Goal: Task Accomplishment & Management: Use online tool/utility

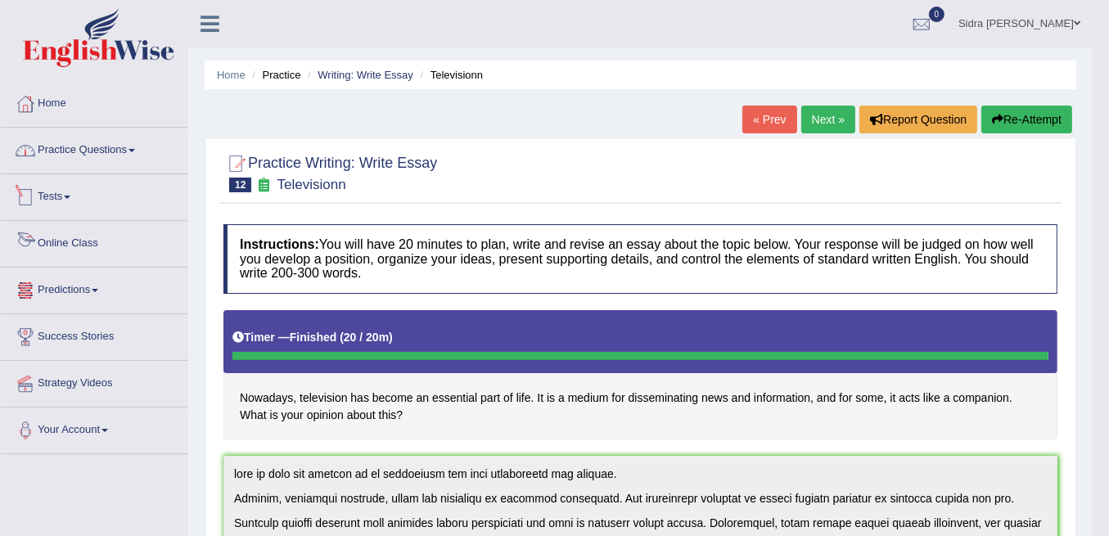
click at [139, 142] on link "Practice Questions" at bounding box center [94, 148] width 187 height 41
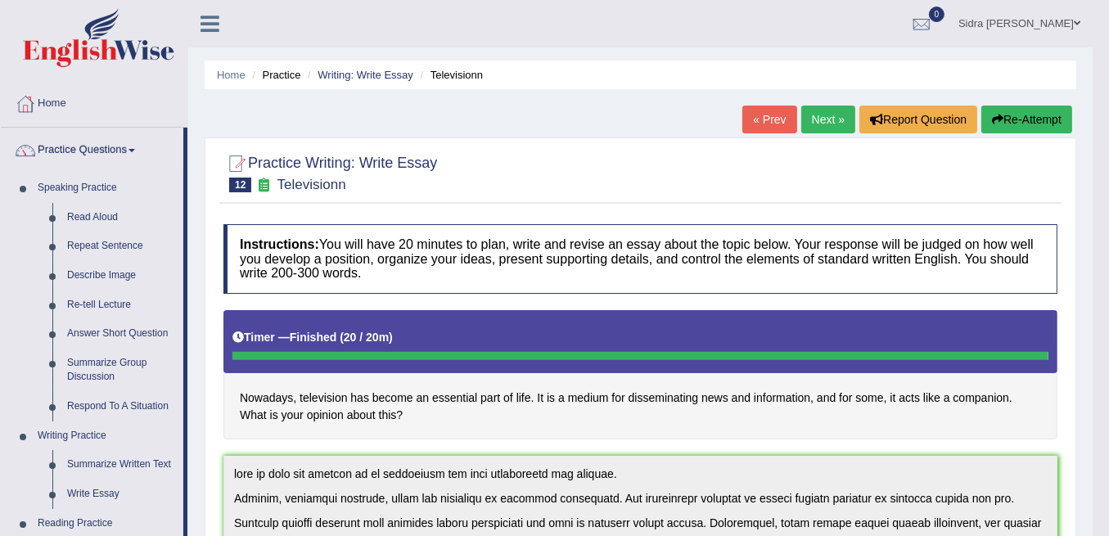
click at [139, 142] on link "Practice Questions" at bounding box center [92, 148] width 183 height 41
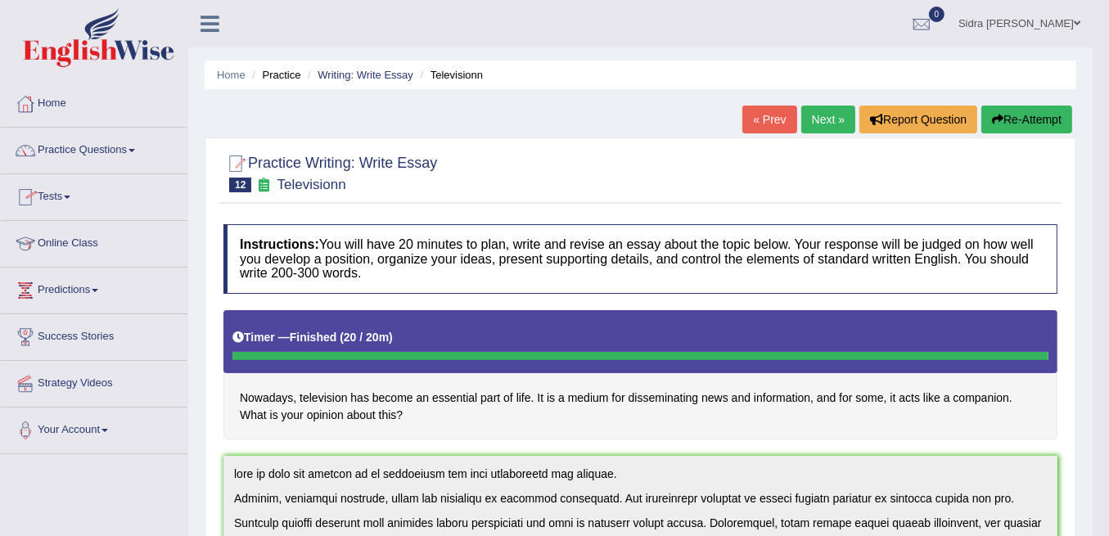
click at [65, 194] on link "Tests" at bounding box center [94, 194] width 187 height 41
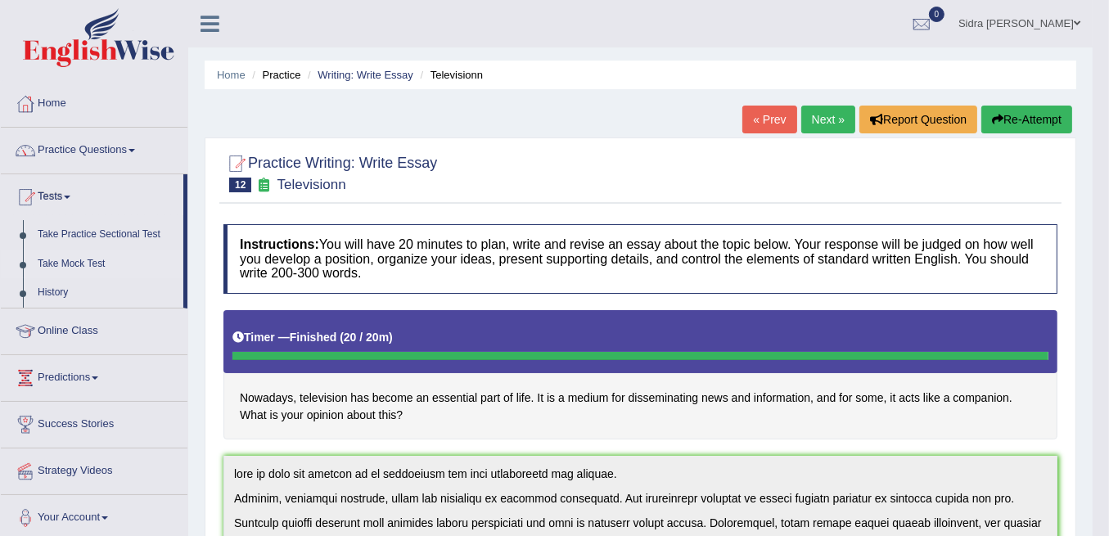
click at [71, 258] on link "Take Mock Test" at bounding box center [106, 264] width 153 height 29
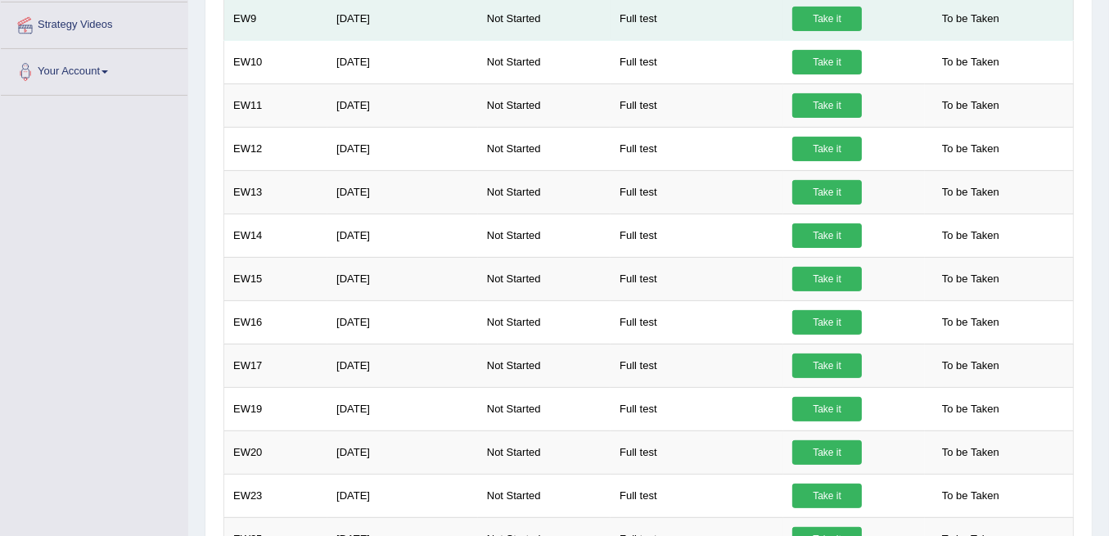
scroll to position [119, 0]
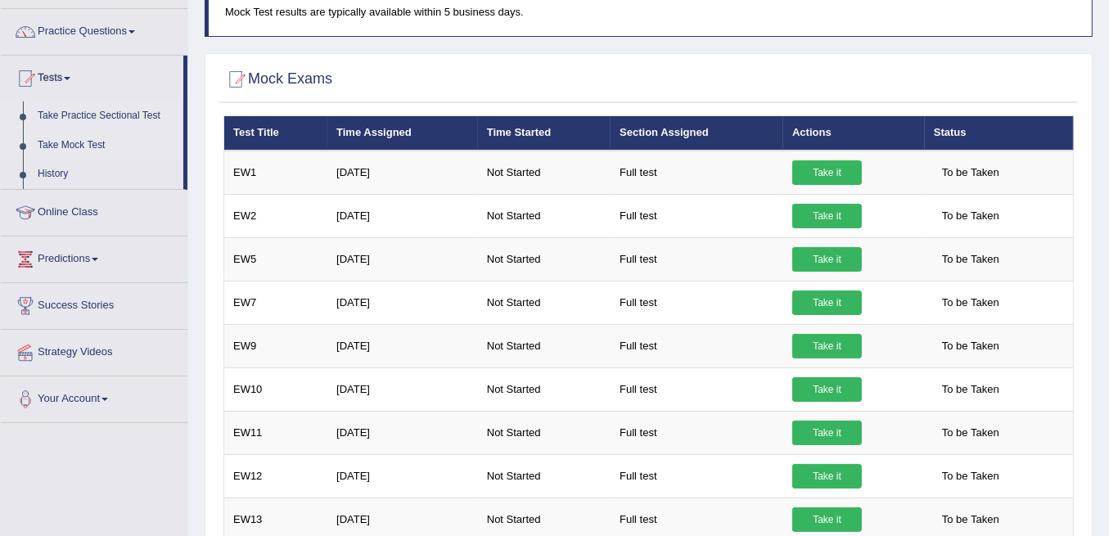
click at [102, 110] on link "Take Practice Sectional Test" at bounding box center [106, 116] width 153 height 29
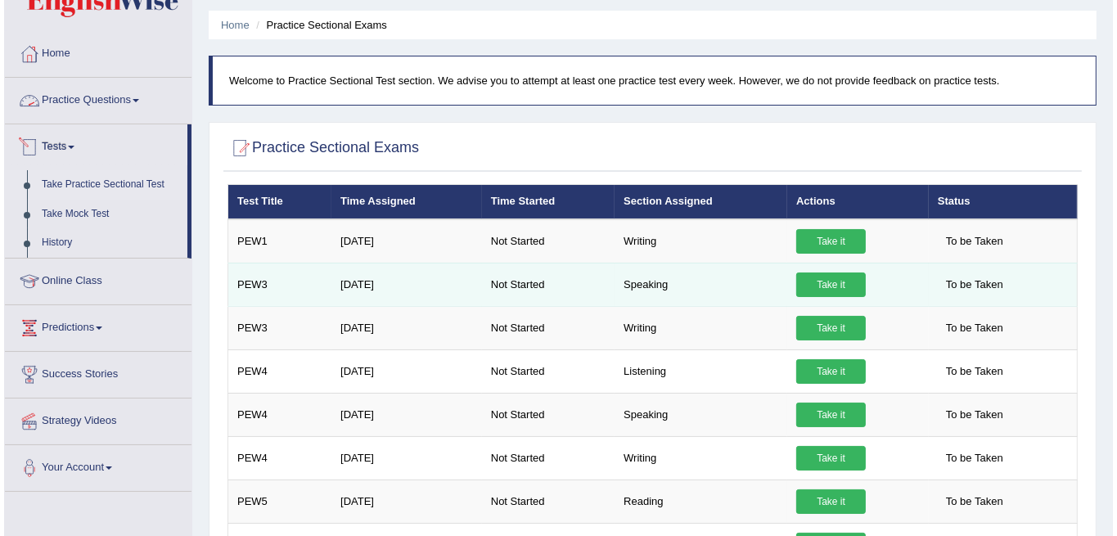
scroll to position [164, 0]
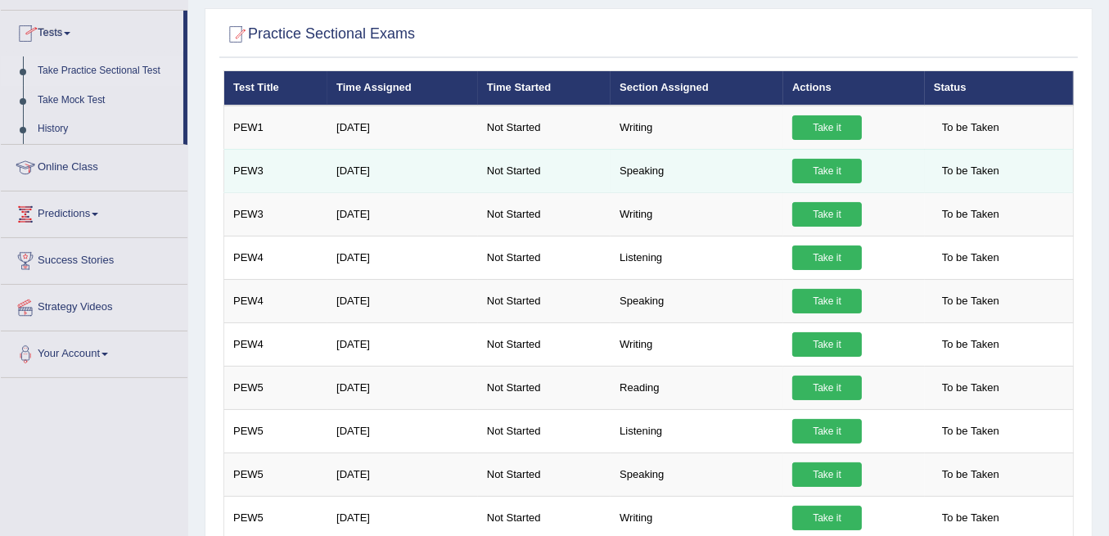
click at [814, 169] on link "Take it" at bounding box center [827, 171] width 70 height 25
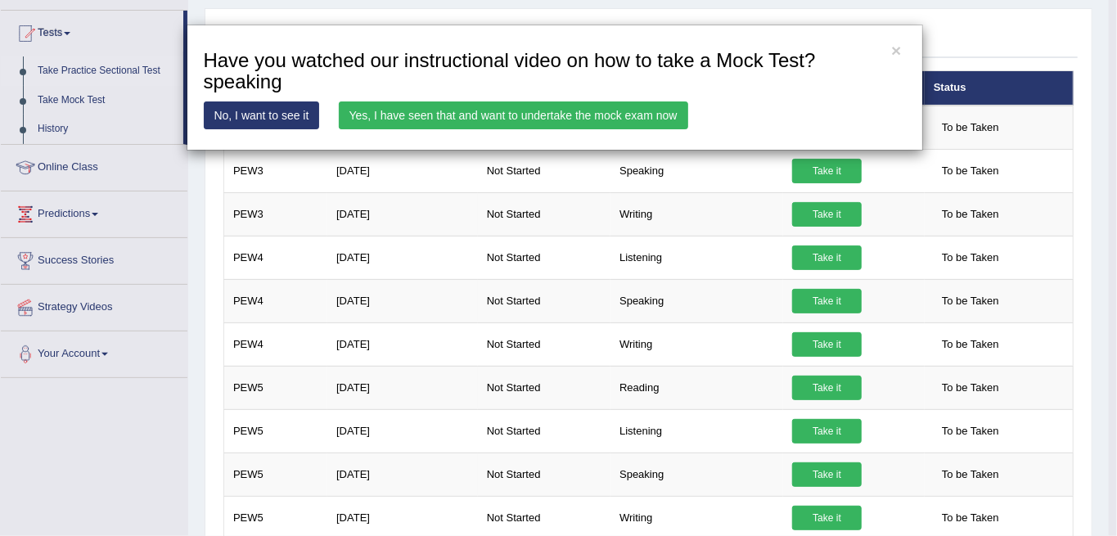
click at [475, 126] on link "Yes, I have seen that and want to undertake the mock exam now" at bounding box center [514, 116] width 350 height 28
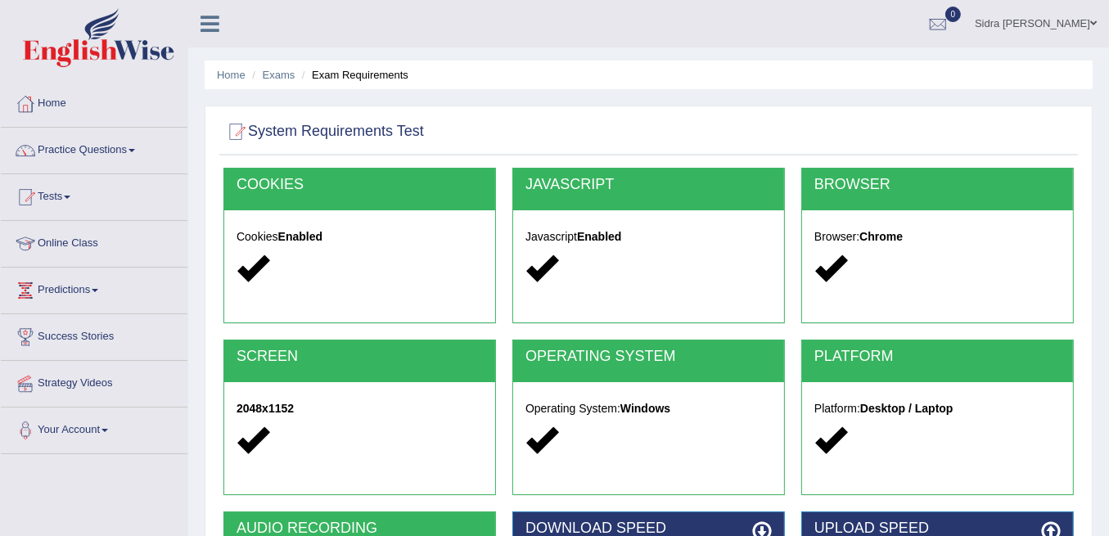
click at [951, 219] on div "Browser: Chrome" at bounding box center [937, 254] width 271 height 89
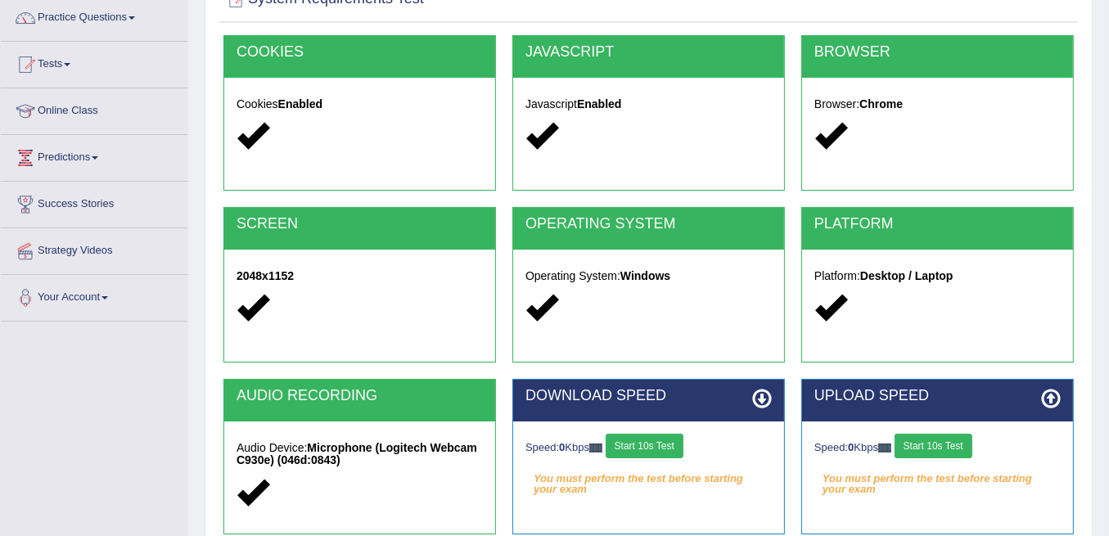
scroll to position [323, 0]
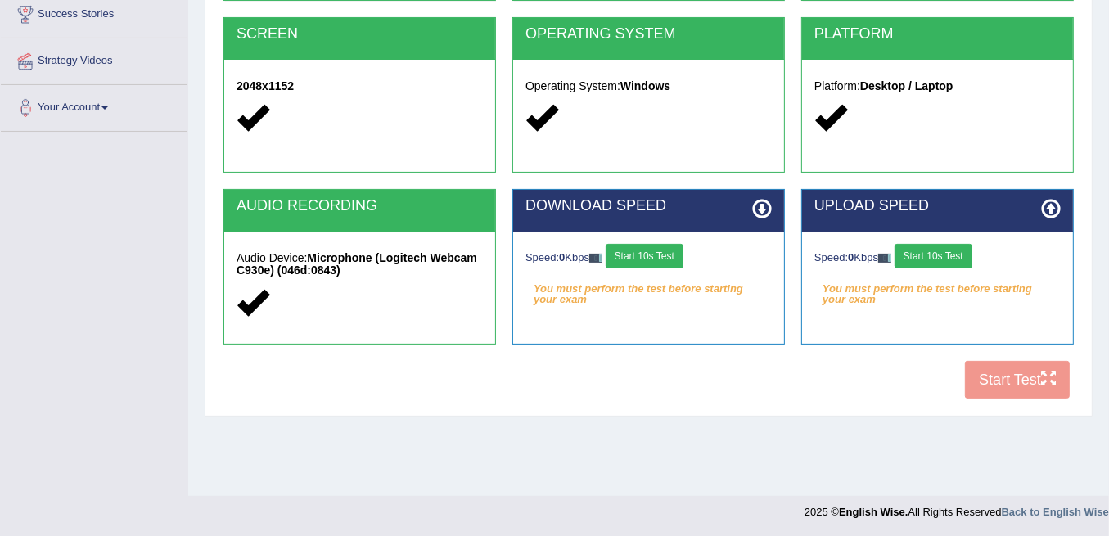
click at [679, 248] on button "Start 10s Test" at bounding box center [645, 256] width 78 height 25
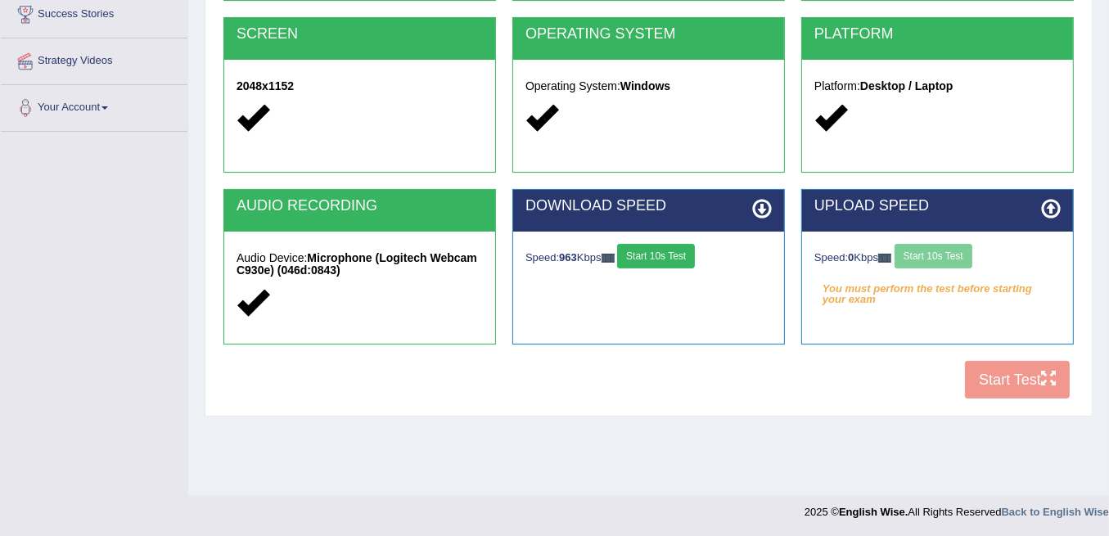
click at [956, 253] on div "Speed: 0 Kbps Start 10s Test" at bounding box center [937, 258] width 246 height 29
click at [640, 360] on div "COOKIES Cookies Enabled JAVASCRIPT Javascript Enabled BROWSER Browser: Chrome S…" at bounding box center [648, 126] width 859 height 562
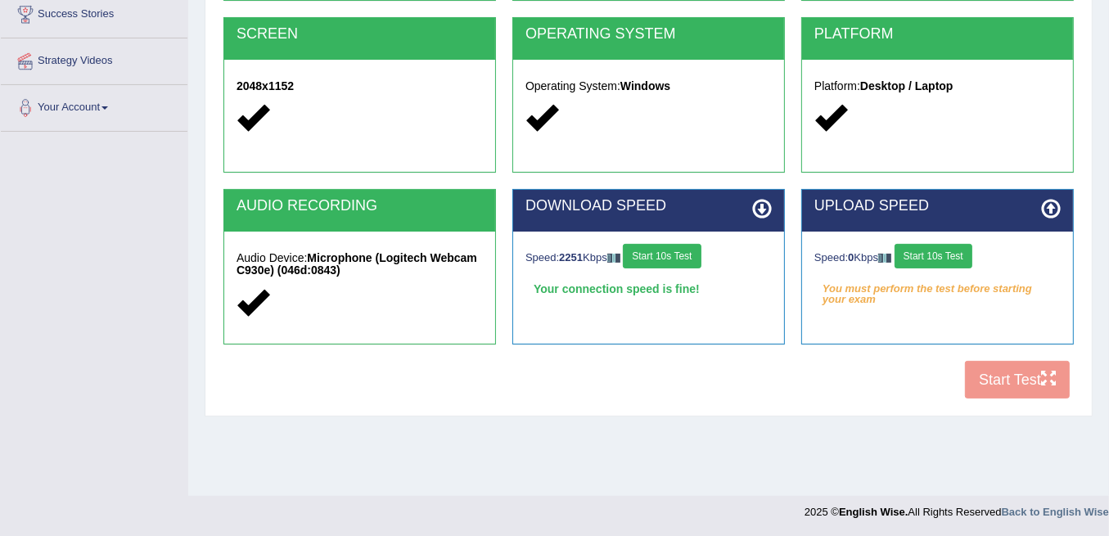
click at [963, 254] on button "Start 10s Test" at bounding box center [934, 256] width 78 height 25
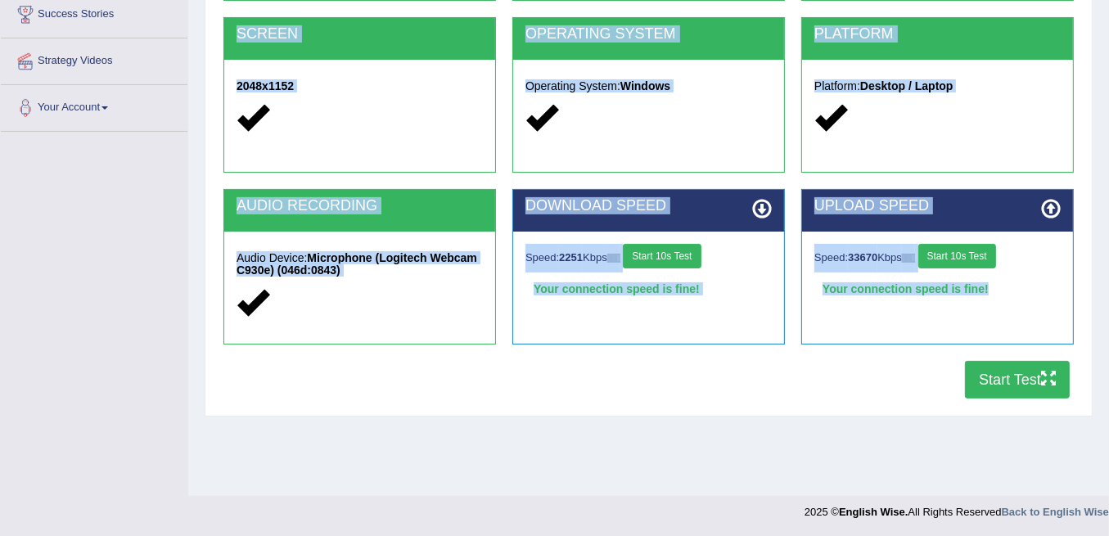
drag, startPoint x: 1092, startPoint y: 358, endPoint x: 1094, endPoint y: 366, distance: 8.5
click at [1094, 366] on div "Home Exams Exam Requirements System Requirements Test COOKIES Cookies Enabled J…" at bounding box center [648, 86] width 921 height 819
click at [973, 372] on button "Start Test" at bounding box center [1017, 380] width 105 height 38
